Goal: Information Seeking & Learning: Find specific page/section

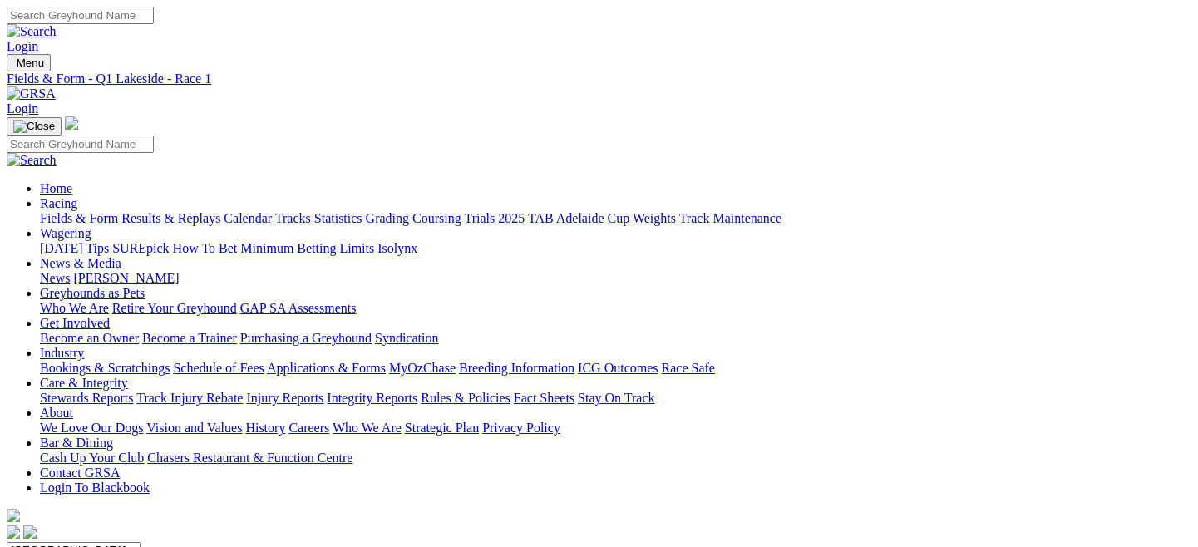
click at [64, 211] on link "Fields & Form" at bounding box center [79, 218] width 78 height 14
click at [140, 542] on select "South Australia New South Wales Northern Territory Queensland Tasmania Victoria…" at bounding box center [74, 550] width 134 height 16
select select "QLD"
click at [78, 542] on select "South Australia New South Wales Northern Territory Queensland Tasmania Victoria…" at bounding box center [74, 550] width 134 height 16
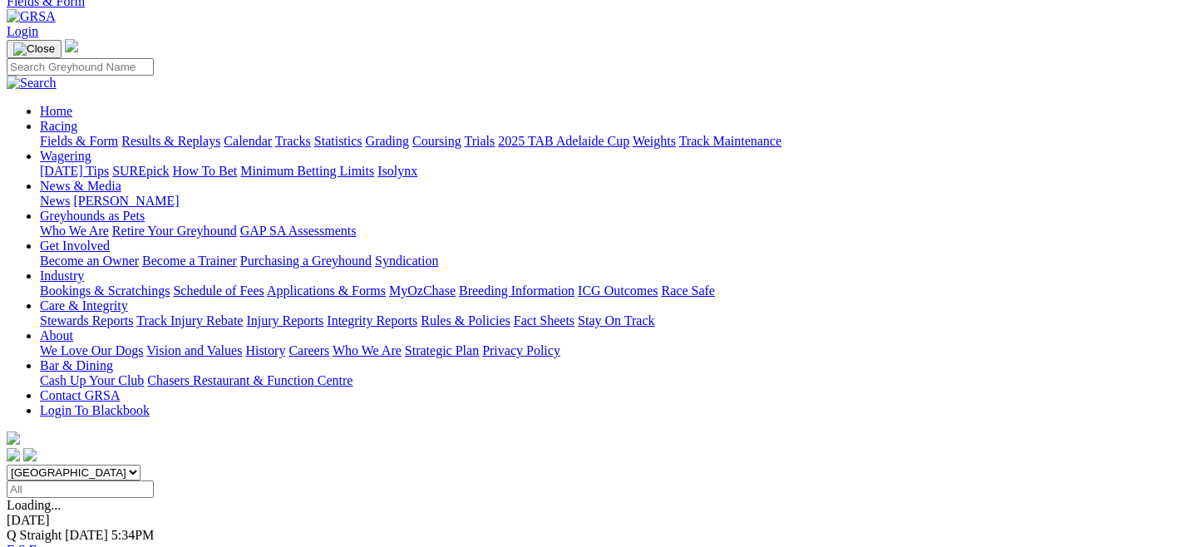
scroll to position [117, 0]
